Goal: Information Seeking & Learning: Learn about a topic

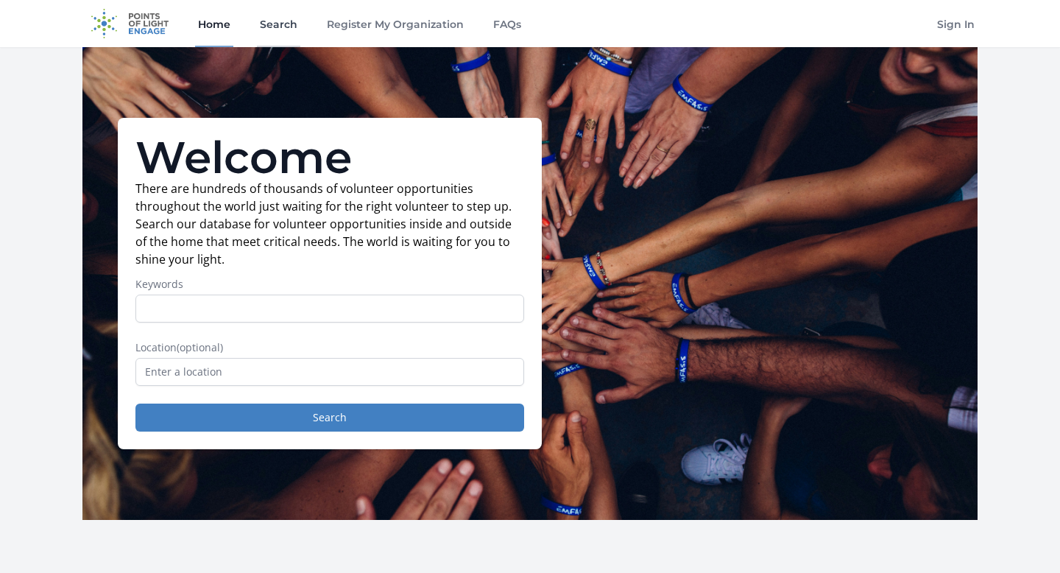
click at [275, 27] on link "Search" at bounding box center [278, 23] width 43 height 47
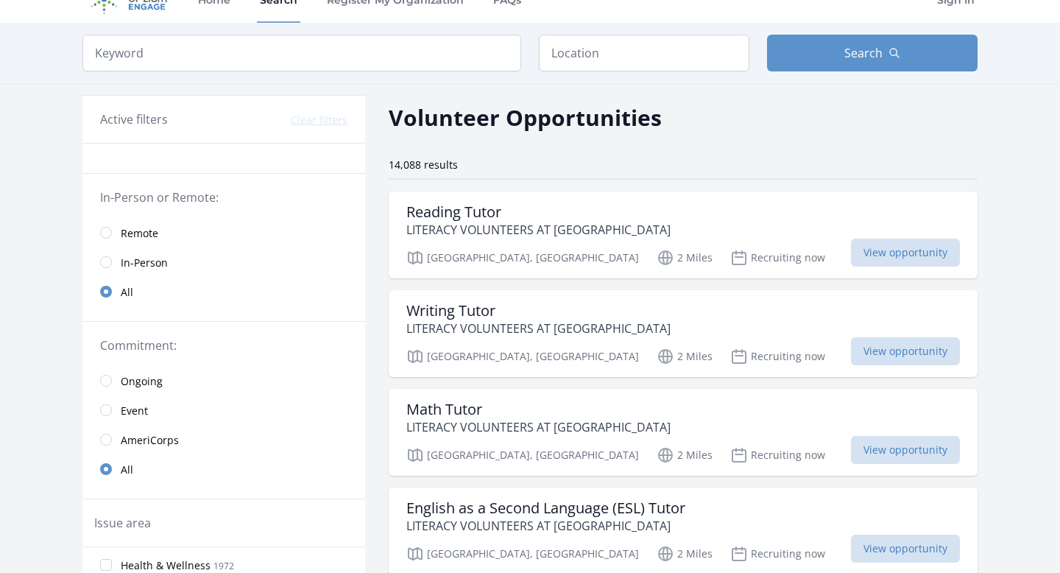
scroll to position [24, 0]
click at [506, 230] on p "LITERACY VOLUNTEERS AT [GEOGRAPHIC_DATA]" at bounding box center [538, 231] width 264 height 18
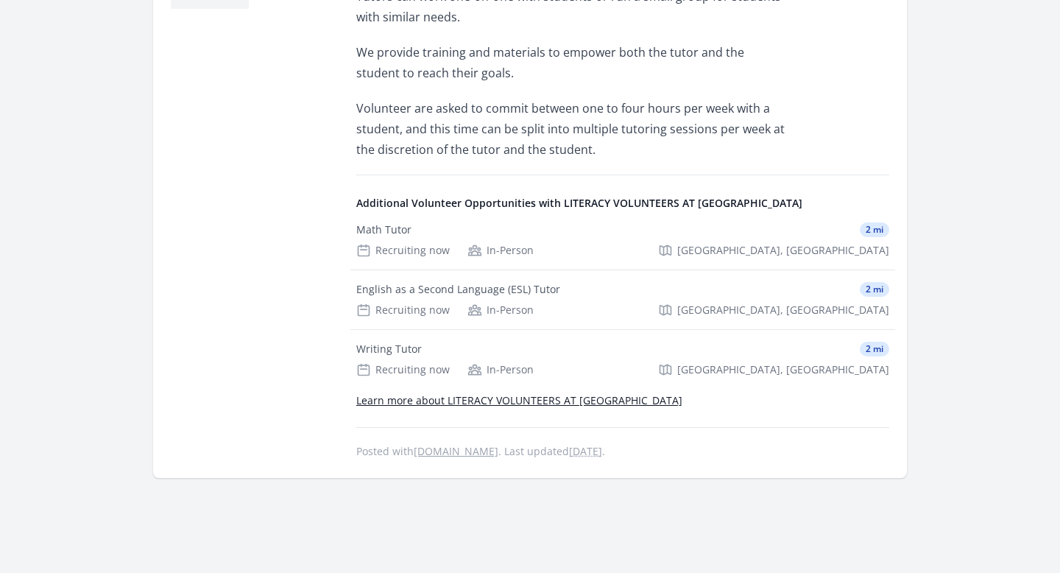
scroll to position [615, 0]
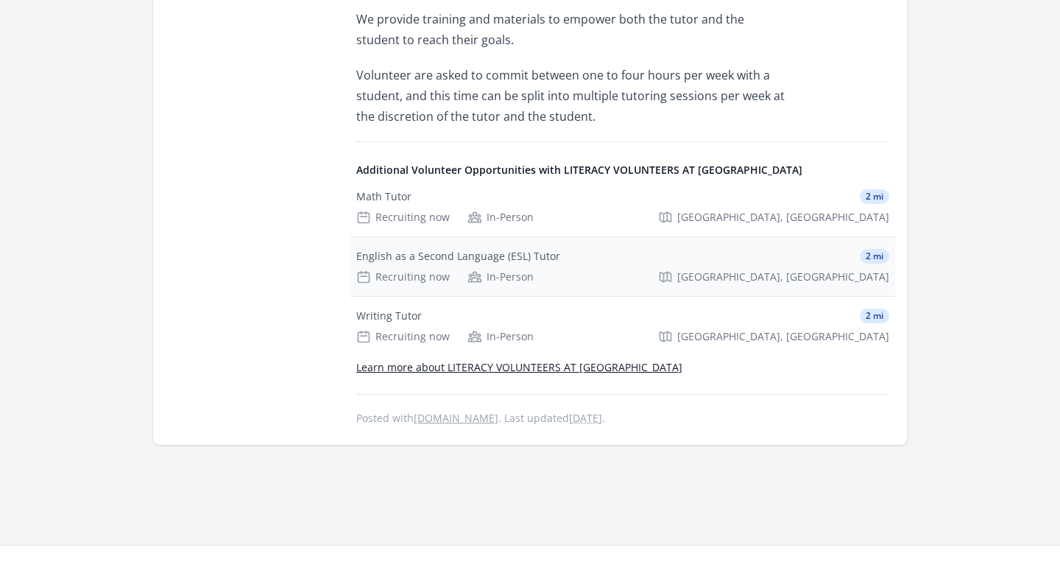
click at [587, 247] on div "English as a Second Language (ESL) Tutor 2 mi Recruiting now In-Person Shrevepo…" at bounding box center [622, 266] width 545 height 59
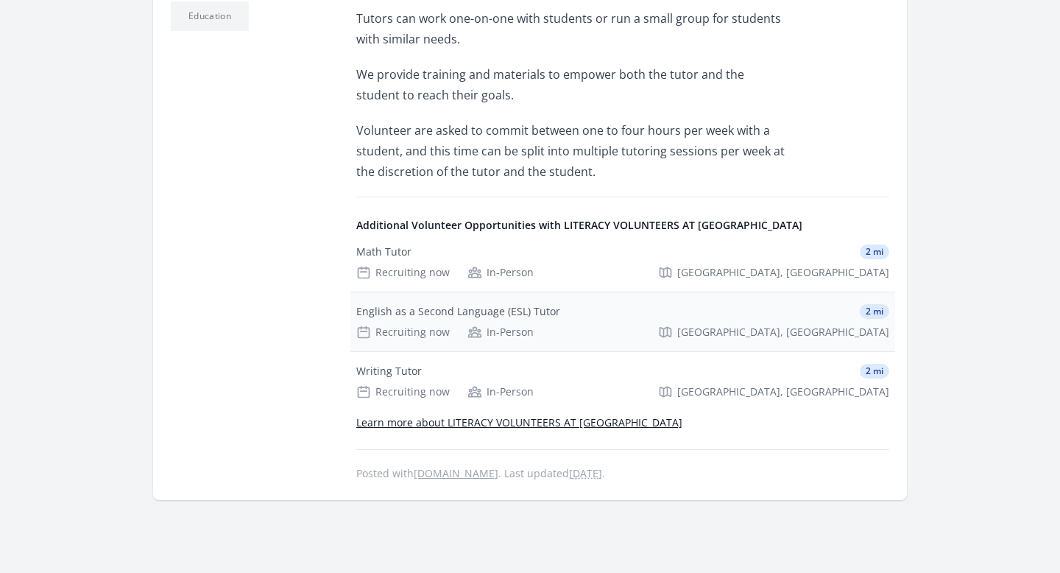
scroll to position [556, 0]
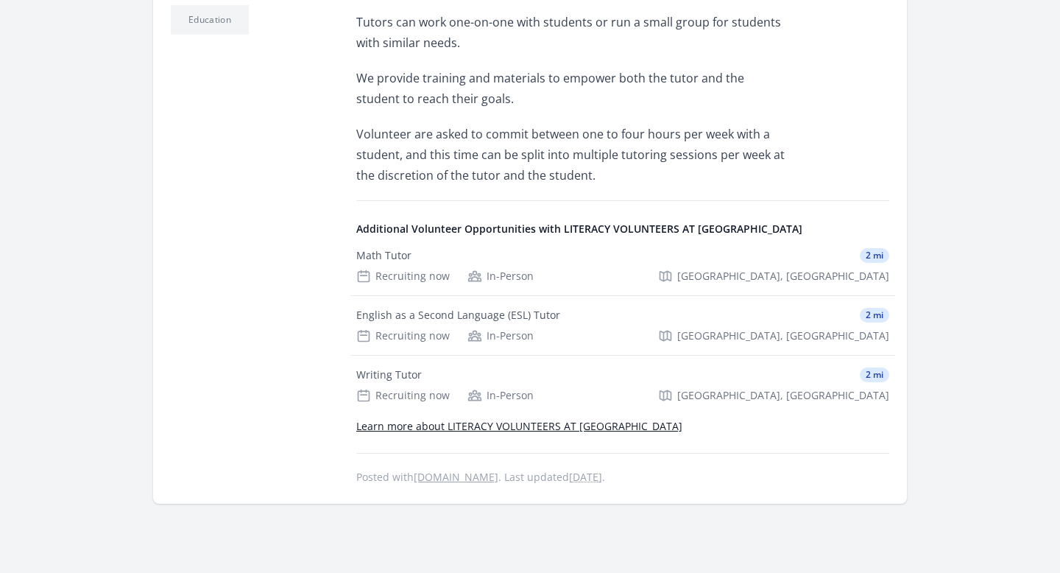
click at [447, 419] on link "Learn more about LITERACY VOLUNTEERS AT CENTENARY" at bounding box center [519, 426] width 326 height 14
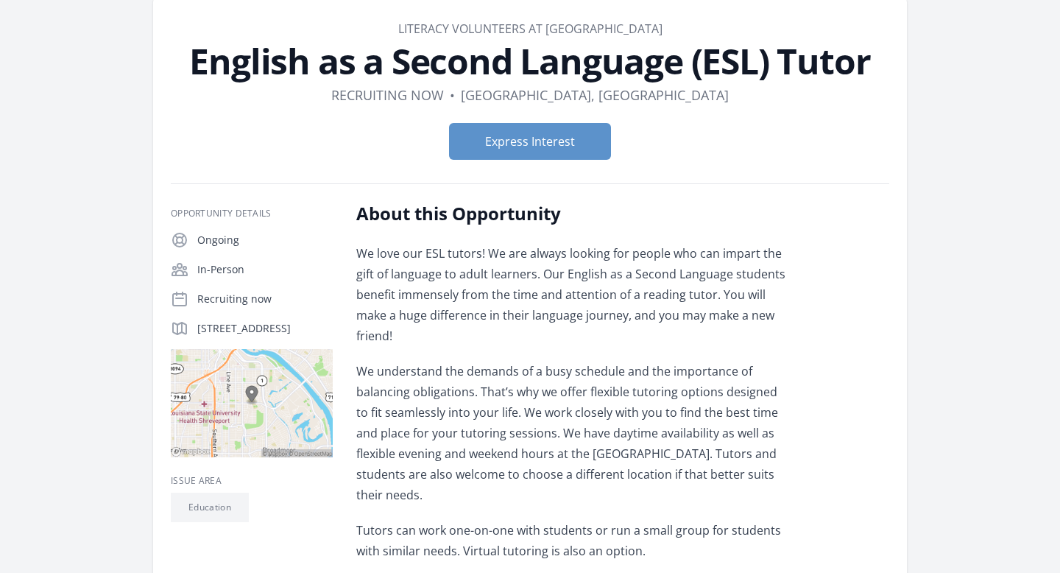
scroll to position [67, 0]
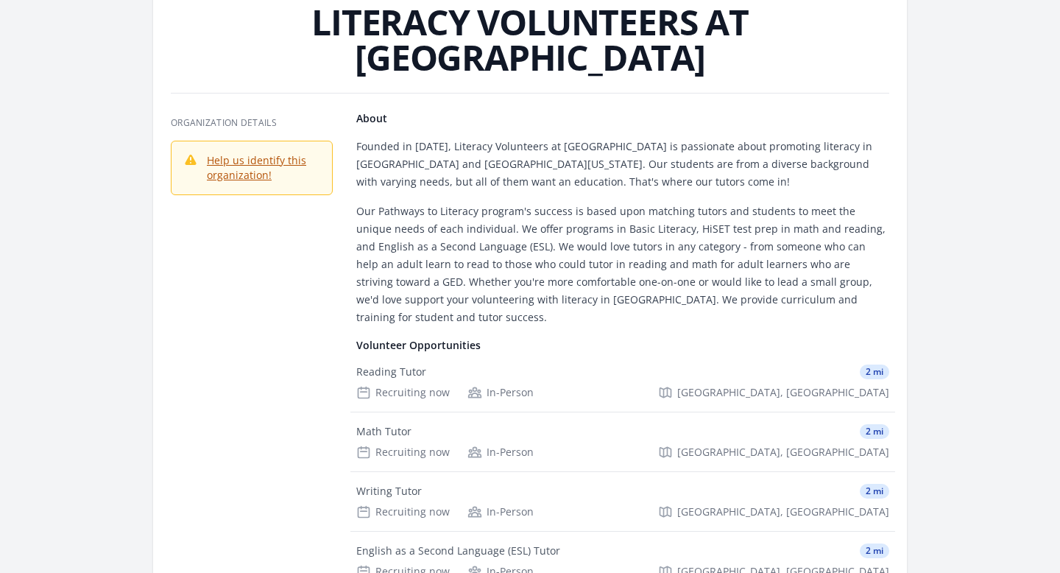
scroll to position [90, 0]
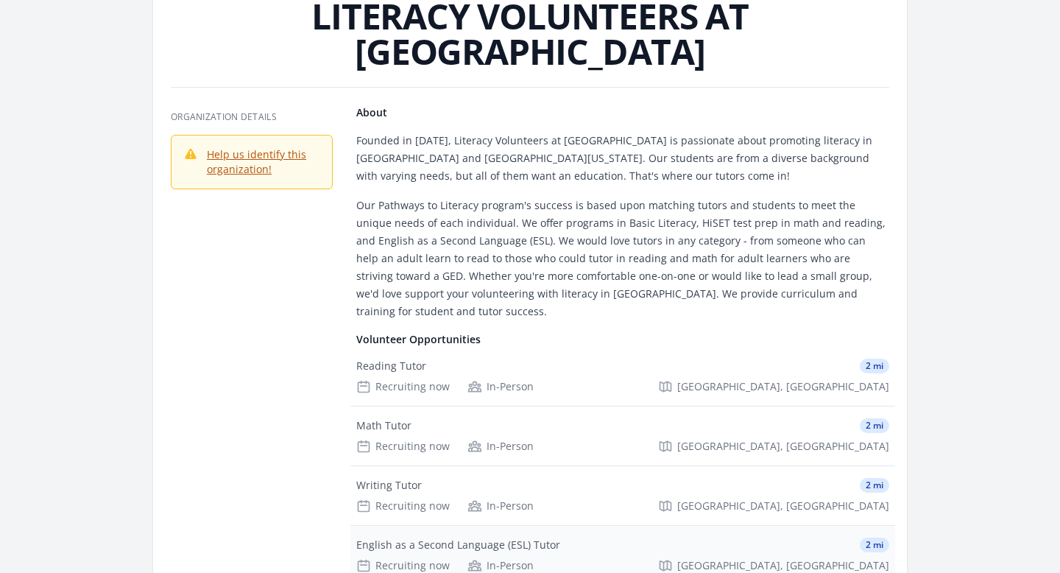
click at [853, 558] on span "[GEOGRAPHIC_DATA], [GEOGRAPHIC_DATA]" at bounding box center [783, 565] width 212 height 15
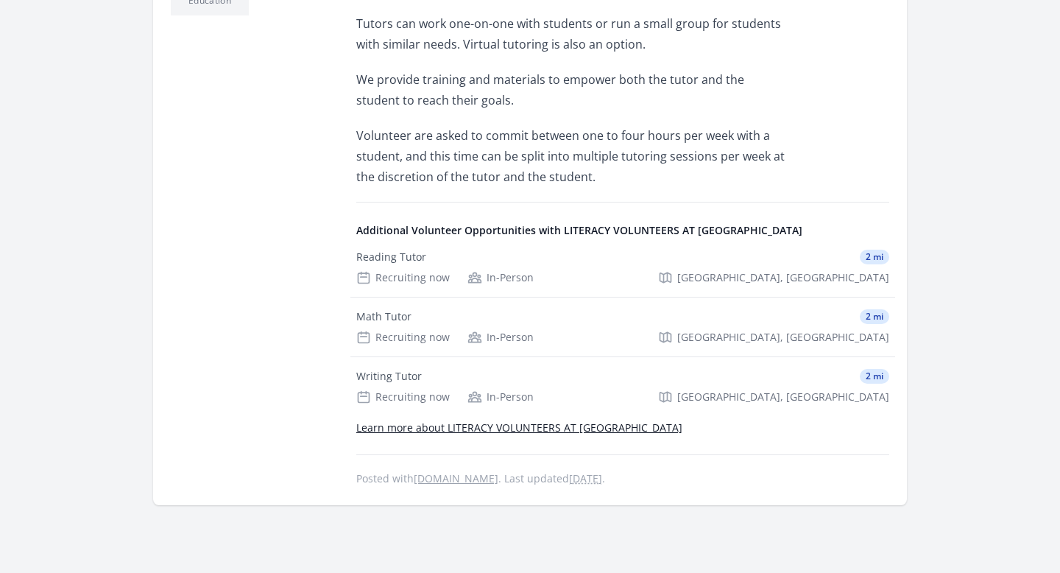
scroll to position [590, 0]
